Goal: Information Seeking & Learning: Learn about a topic

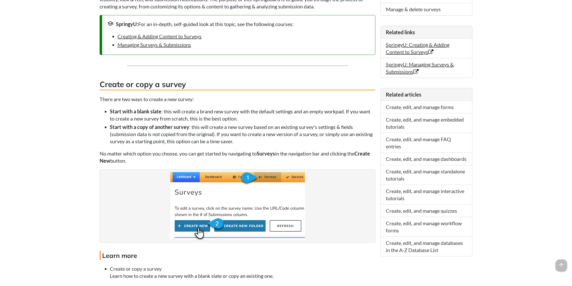
scroll to position [209, 0]
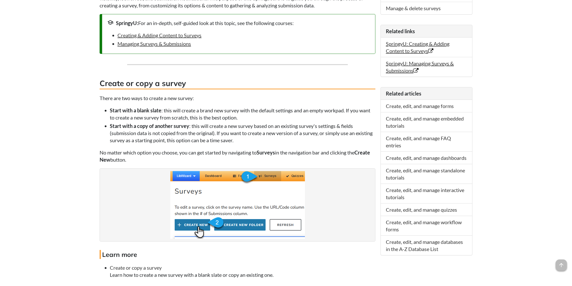
click at [331, 116] on li "Start with a blank slate : this will create a brand new survey with the default…" at bounding box center [243, 114] width 266 height 14
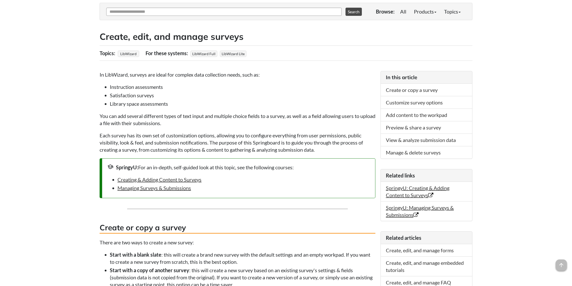
scroll to position [0, 0]
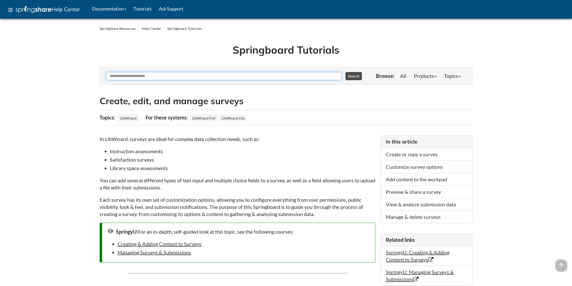
click at [250, 75] on input "Ask Another Question" at bounding box center [224, 76] width 236 height 8
type input "**********"
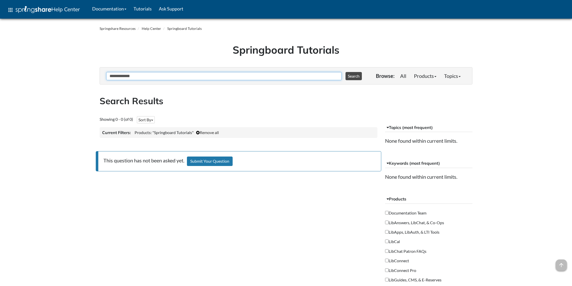
click at [132, 77] on input "**********" at bounding box center [224, 76] width 236 height 8
type input "**********"
click at [346, 72] on button "Search" at bounding box center [354, 76] width 16 height 8
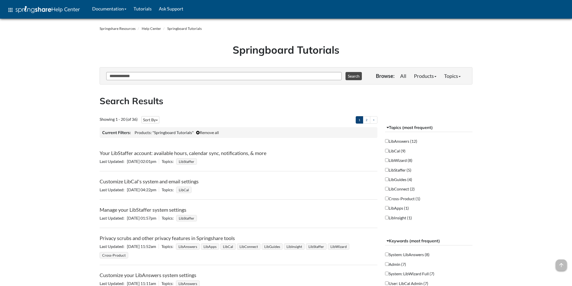
click at [403, 159] on label "LibWizard (8)" at bounding box center [398, 160] width 27 height 6
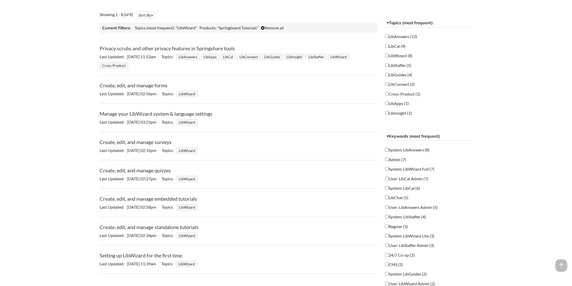
scroll to position [85, 0]
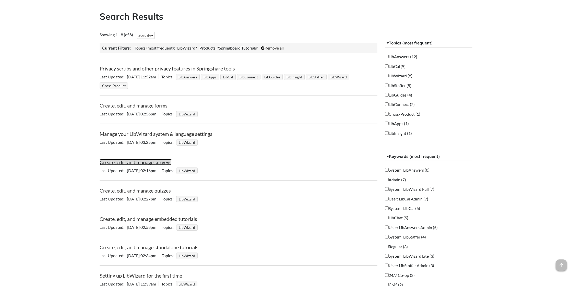
click at [150, 163] on link "Create, edit, and manage surveys" at bounding box center [136, 162] width 72 height 6
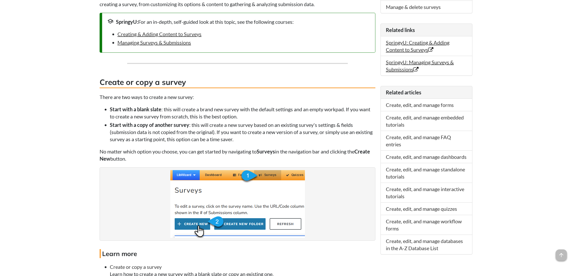
scroll to position [553, 0]
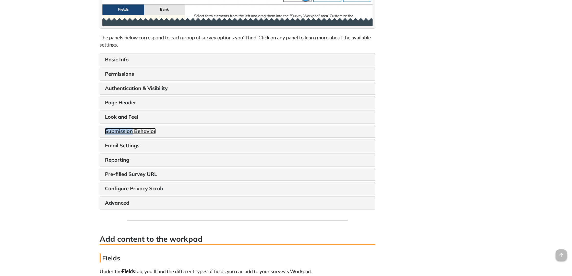
click at [149, 134] on link "Submission Behavior" at bounding box center [130, 131] width 51 height 6
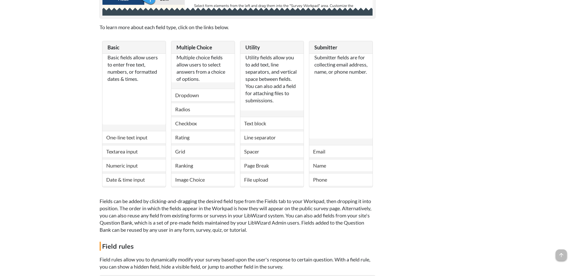
scroll to position [979, 0]
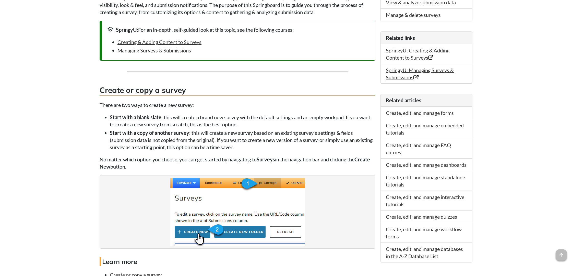
scroll to position [1586, 0]
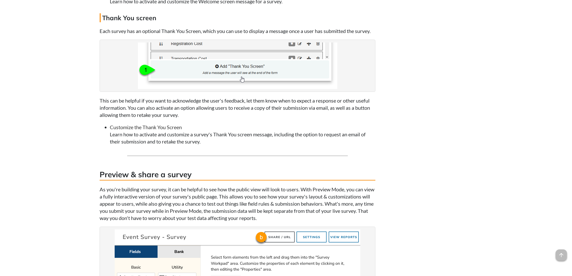
drag, startPoint x: 161, startPoint y: 25, endPoint x: 145, endPoint y: 5, distance: 25.1
